Goal: Book appointment/travel/reservation

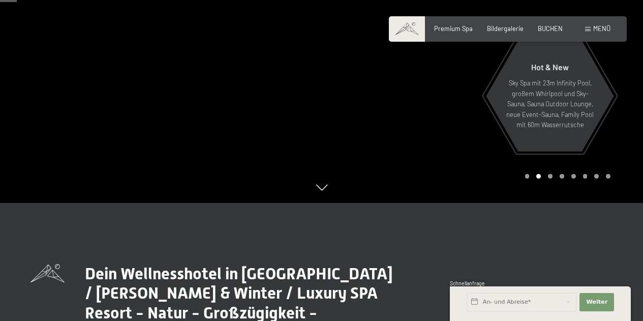
scroll to position [124, 0]
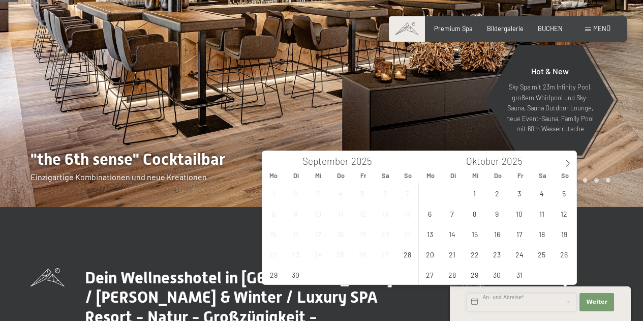
click at [509, 298] on input "text" at bounding box center [522, 302] width 110 height 18
click at [568, 162] on icon at bounding box center [568, 163] width 4 height 7
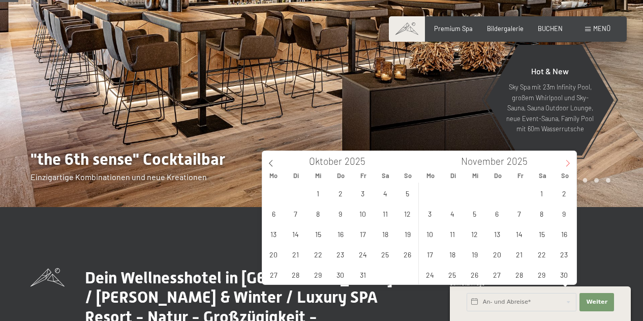
click at [568, 162] on icon at bounding box center [568, 163] width 4 height 7
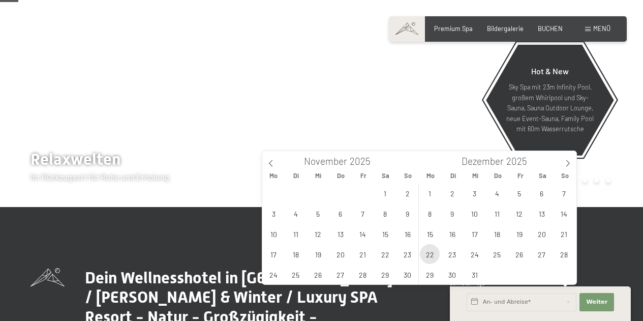
click at [427, 258] on span "22" at bounding box center [430, 254] width 20 height 20
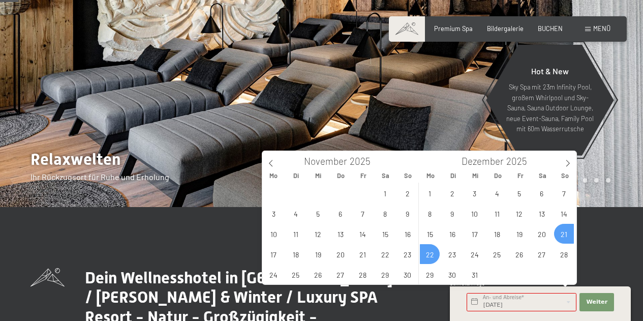
click at [565, 232] on span "21" at bounding box center [564, 234] width 20 height 20
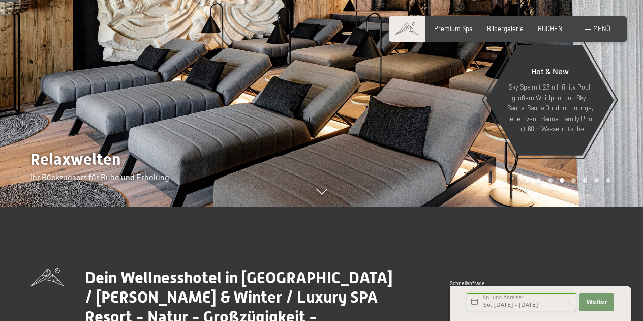
scroll to position [0, 4]
click at [559, 300] on input "So. [DATE] - [DATE]" at bounding box center [522, 302] width 110 height 18
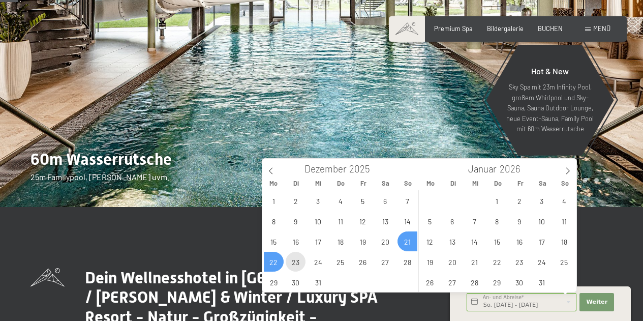
scroll to position [0, 0]
click at [294, 260] on span "23" at bounding box center [296, 262] width 20 height 20
type input "Di. [DATE]"
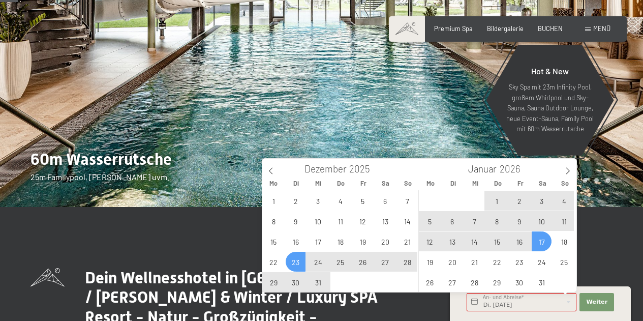
type input "2025"
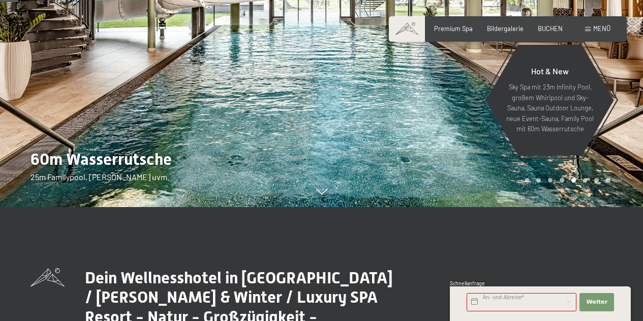
click at [544, 298] on input "text" at bounding box center [522, 302] width 110 height 18
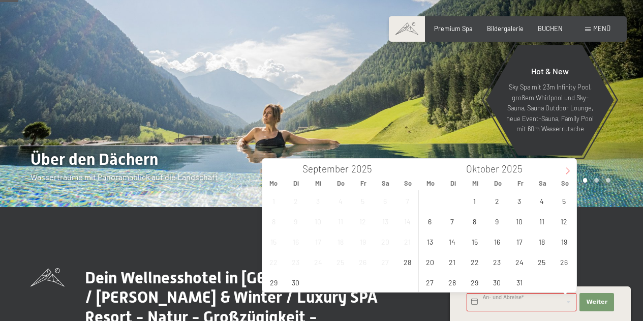
click at [565, 167] on icon at bounding box center [567, 170] width 7 height 7
click at [566, 244] on span "21" at bounding box center [564, 241] width 20 height 20
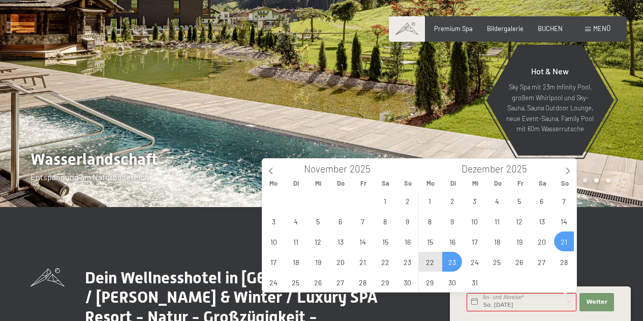
click at [452, 261] on span "23" at bounding box center [452, 262] width 20 height 20
type input "So. [DATE] - Di. [DATE]"
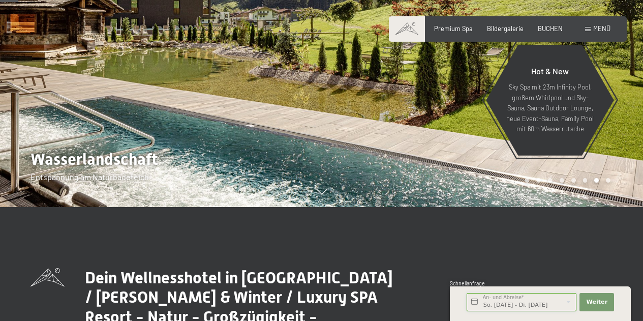
scroll to position [0, 1]
click at [603, 300] on span "Weiter" at bounding box center [596, 302] width 21 height 8
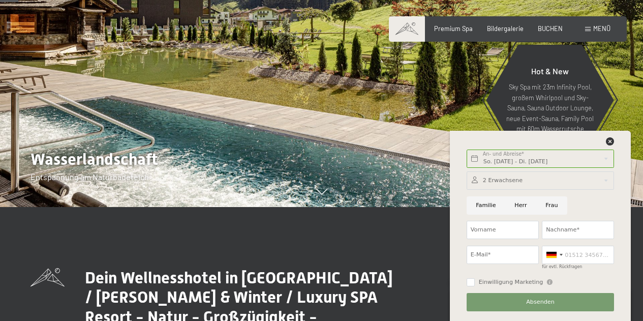
scroll to position [0, 0]
click at [609, 137] on icon at bounding box center [610, 141] width 8 height 8
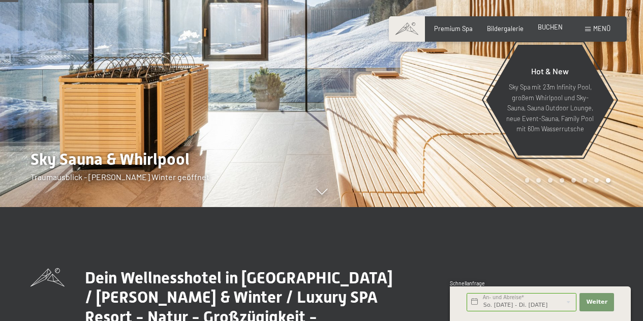
click at [550, 32] on div "BUCHEN" at bounding box center [550, 27] width 25 height 9
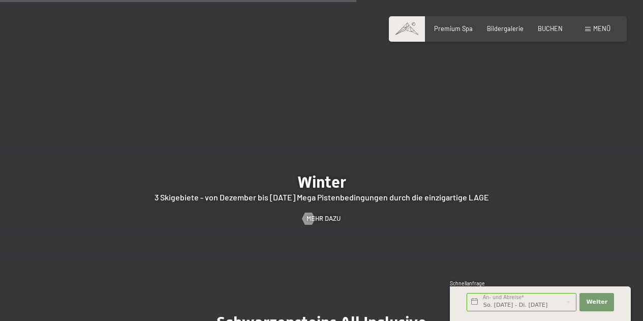
scroll to position [2088, 0]
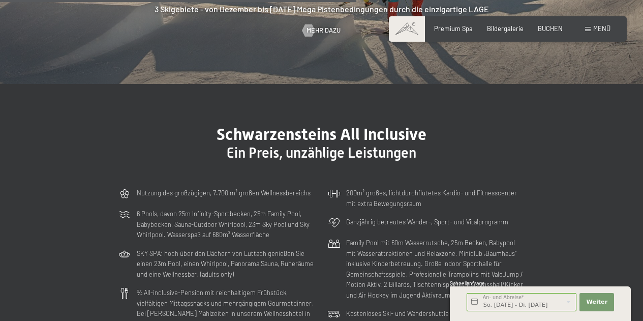
click at [548, 170] on div "Schwarzensteins All Inclusive Ein Preis, unzählige Leistungen Nutzung des großz…" at bounding box center [322, 283] width 468 height 316
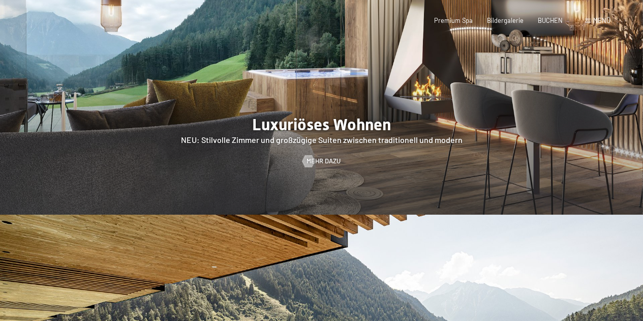
scroll to position [0, 0]
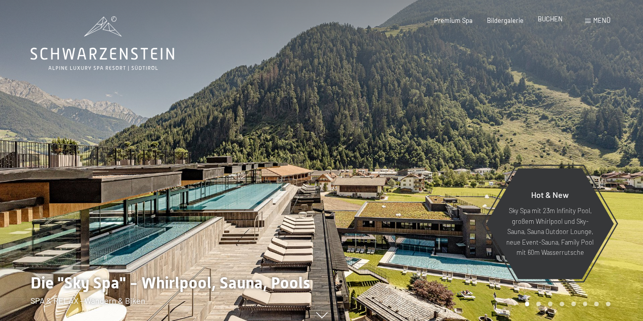
click at [549, 21] on span "BUCHEN" at bounding box center [550, 19] width 25 height 8
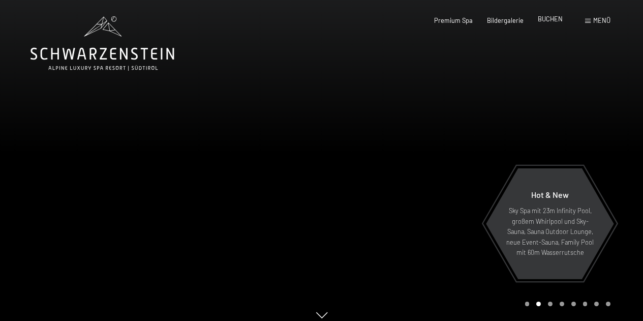
click at [549, 21] on span "BUCHEN" at bounding box center [550, 19] width 25 height 8
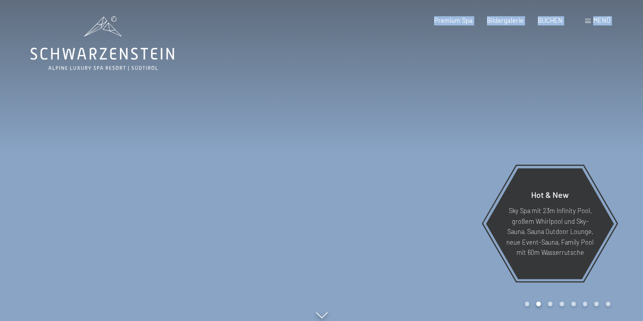
drag, startPoint x: 641, startPoint y: 15, endPoint x: 650, endPoint y: 49, distance: 34.5
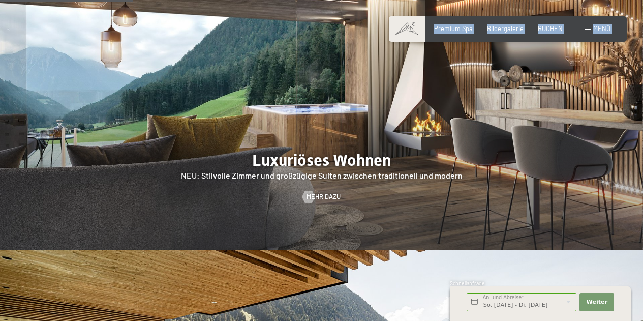
scroll to position [831, 0]
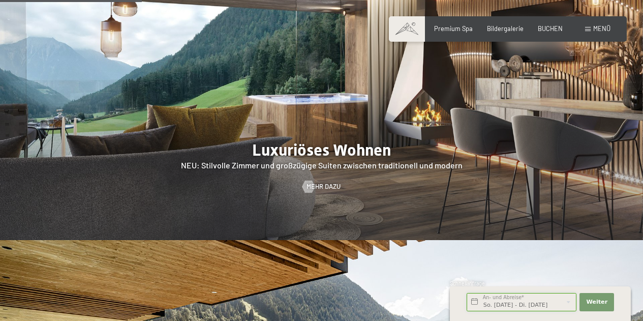
click at [496, 302] on input "So. [DATE] - Di. [DATE]" at bounding box center [522, 302] width 110 height 18
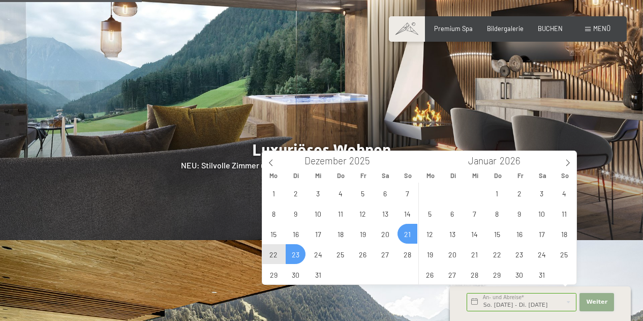
click at [595, 300] on span "Weiter" at bounding box center [596, 302] width 21 height 8
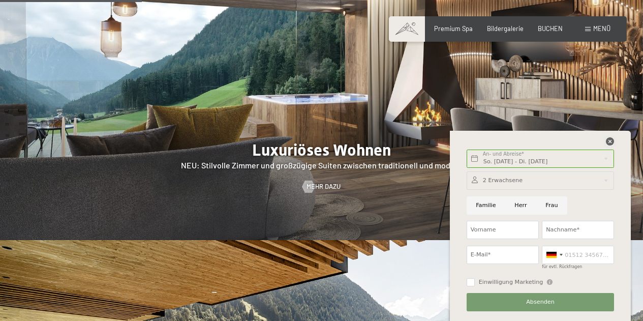
click at [610, 139] on icon at bounding box center [610, 141] width 8 height 8
